Goal: Information Seeking & Learning: Learn about a topic

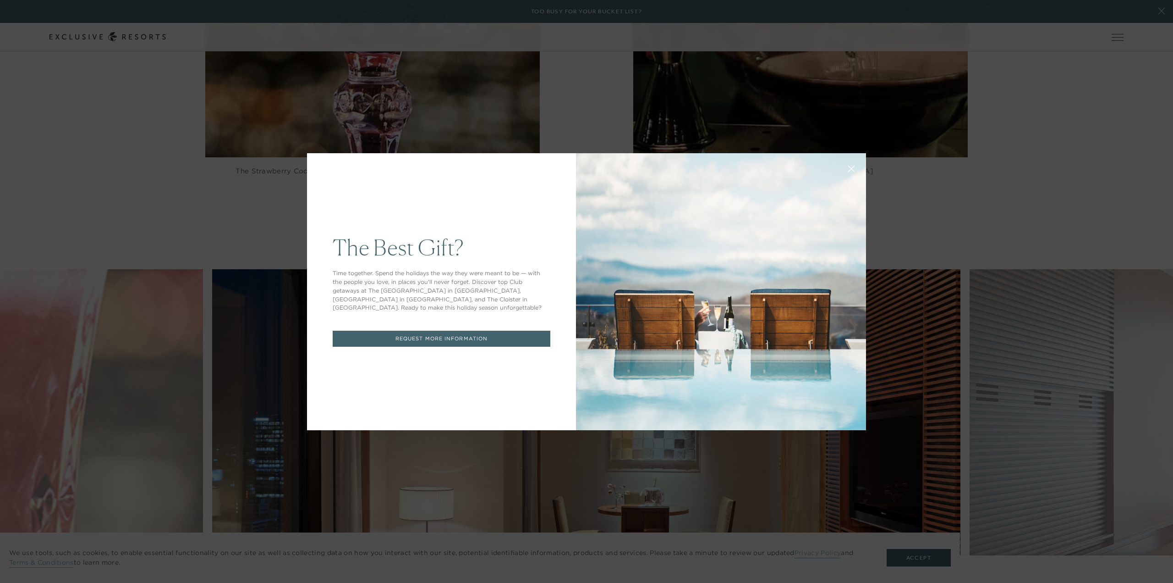
click at [1014, 198] on div "The Best Gift? Time together. Spend the holidays the way they were meant to be …" at bounding box center [586, 291] width 1173 height 583
click at [985, 233] on div "The Best Gift? Time together. Spend the holidays the way they were meant to be …" at bounding box center [586, 291] width 1173 height 583
click at [1061, 110] on div "The Best Gift? Time together. Spend the holidays the way they were meant to be …" at bounding box center [586, 291] width 1173 height 583
click at [452, 399] on div "The Best Gift? Time together. Spend the holidays the way they were meant to be …" at bounding box center [441, 291] width 269 height 277
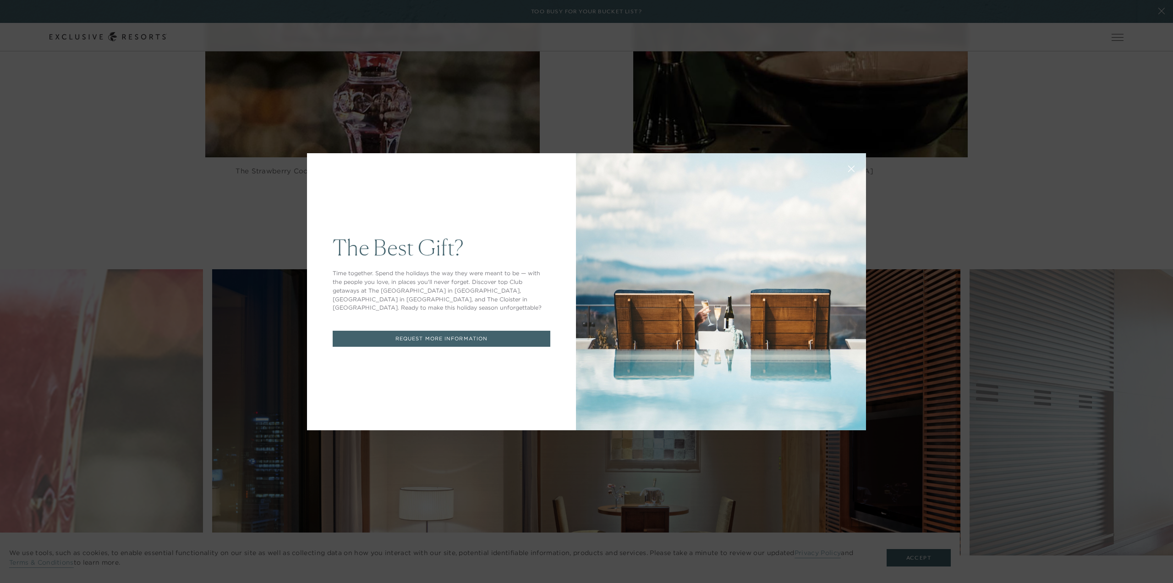
click at [240, 169] on div "The Best Gift? Time together. Spend the holidays the way they were meant to be …" at bounding box center [586, 291] width 1173 height 583
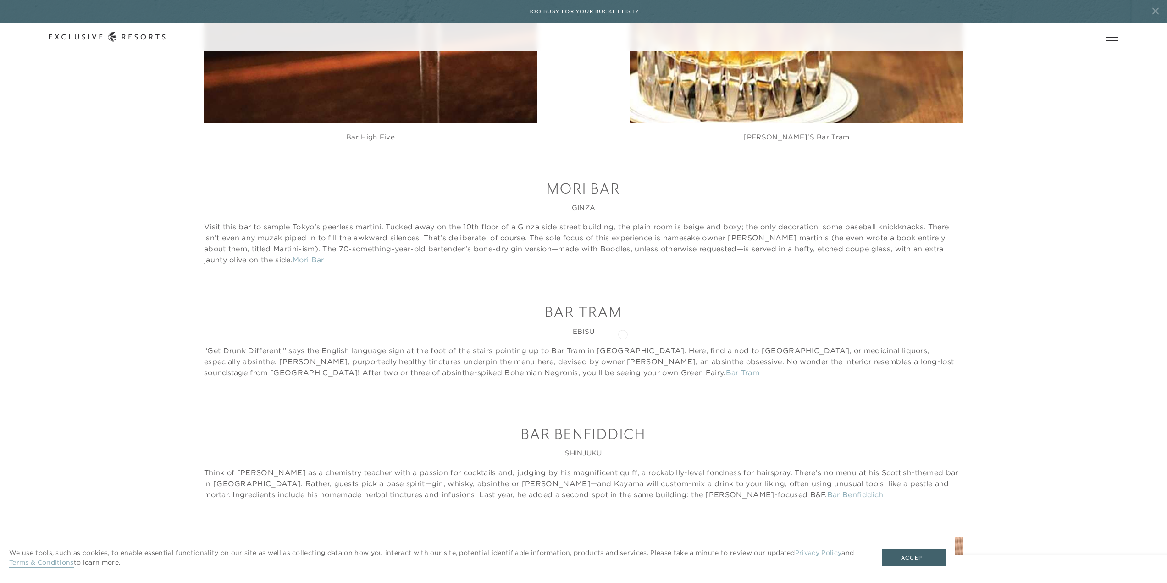
scroll to position [1513, 0]
